Goal: Information Seeking & Learning: Learn about a topic

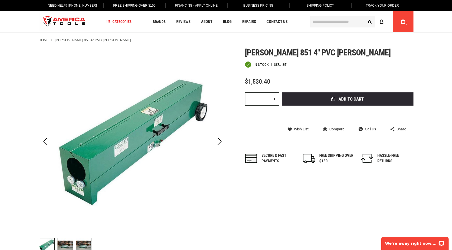
click at [85, 243] on img at bounding box center [83, 245] width 15 height 15
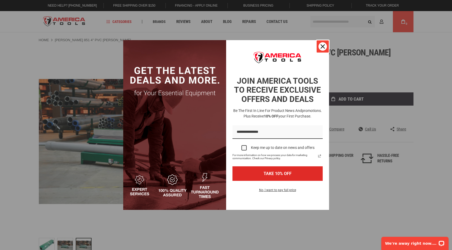
click at [324, 44] on icon "close icon" at bounding box center [323, 46] width 4 height 4
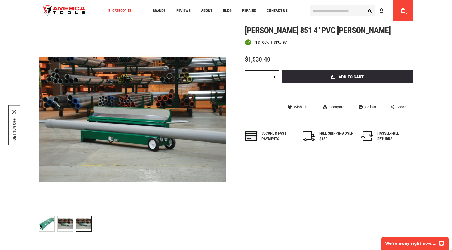
scroll to position [20, 0]
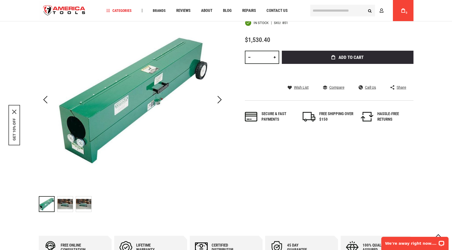
scroll to position [40, 0]
